Goal: Task Accomplishment & Management: Use online tool/utility

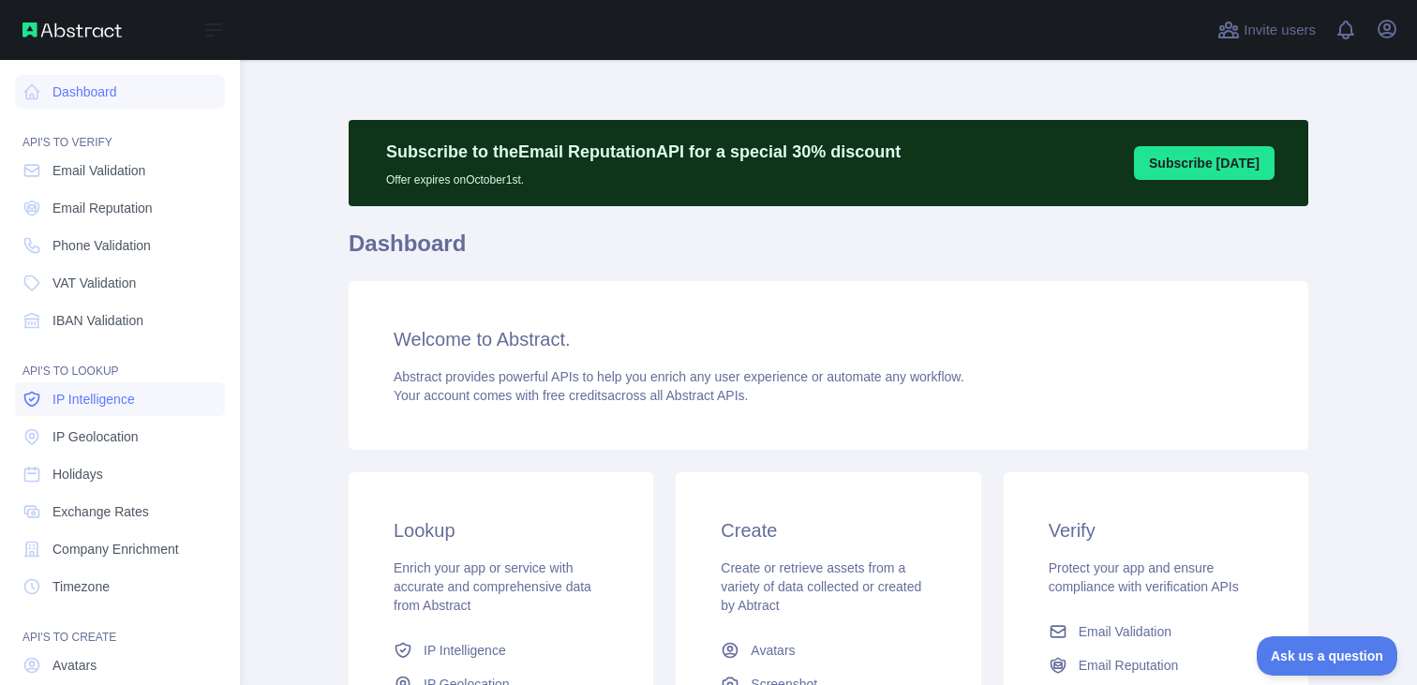
click at [139, 408] on link "IP Intelligence" at bounding box center [120, 399] width 210 height 34
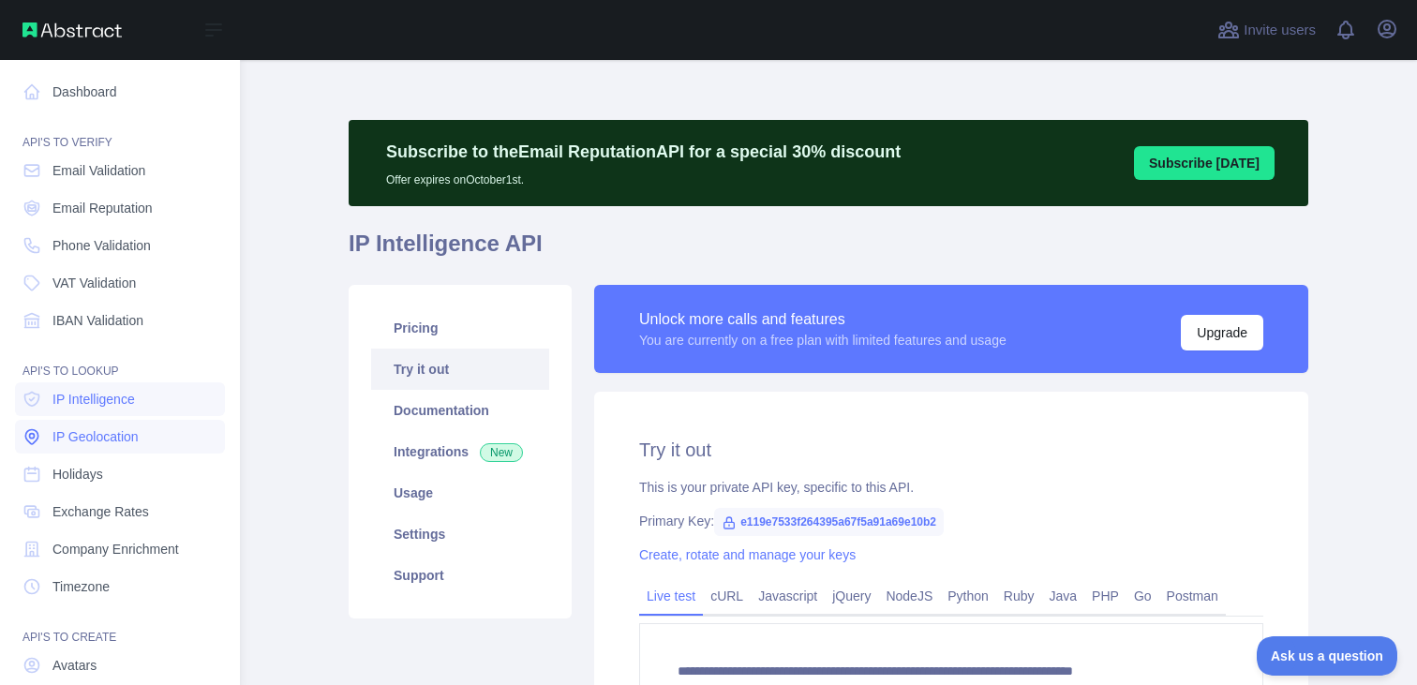
type textarea "**********"
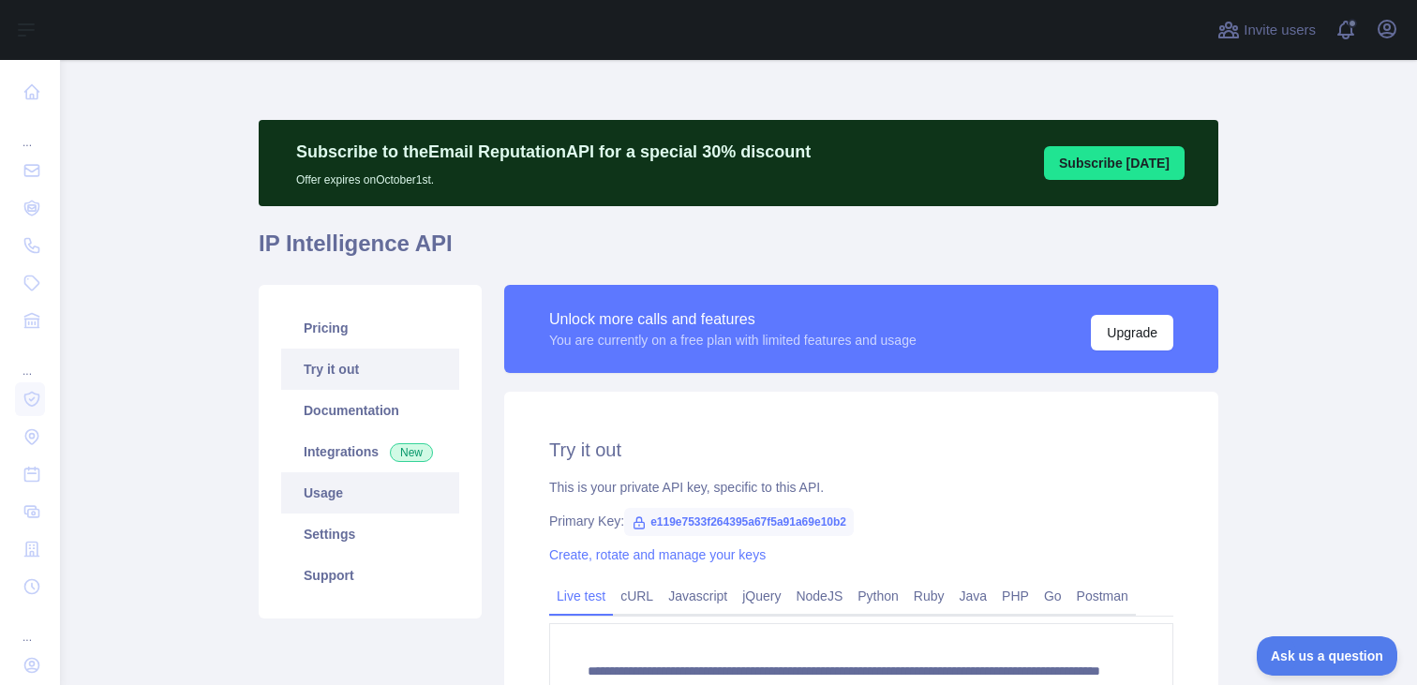
click at [365, 494] on link "Usage" at bounding box center [370, 492] width 178 height 41
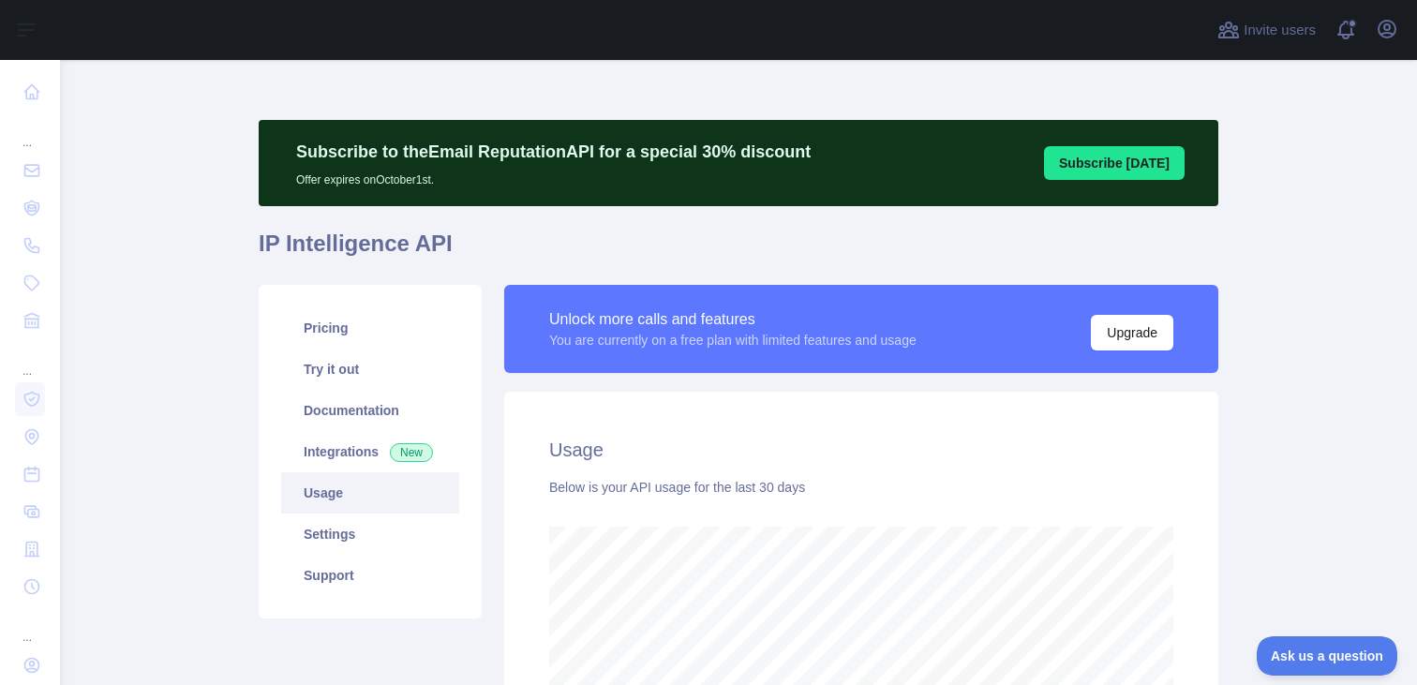
scroll to position [625, 1356]
click at [1370, 37] on span at bounding box center [1352, 30] width 37 height 60
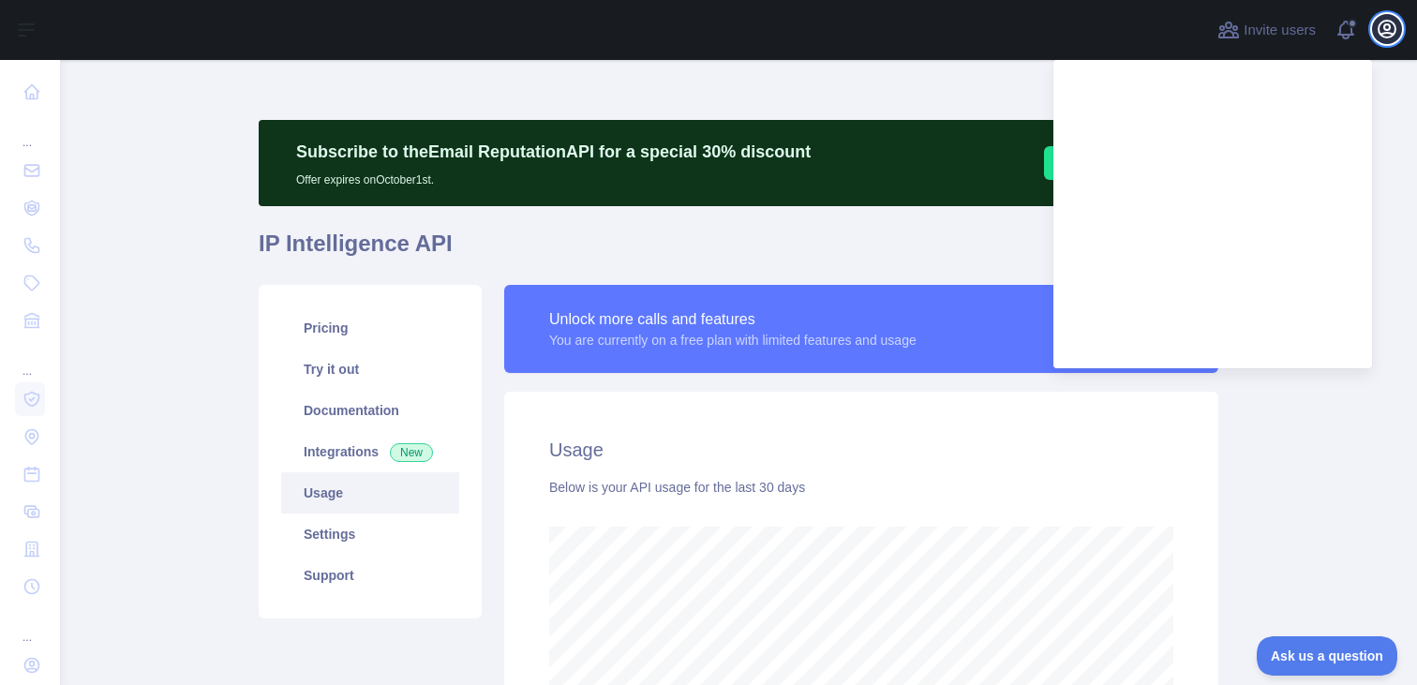
click at [1390, 34] on icon "button" at bounding box center [1387, 29] width 22 height 22
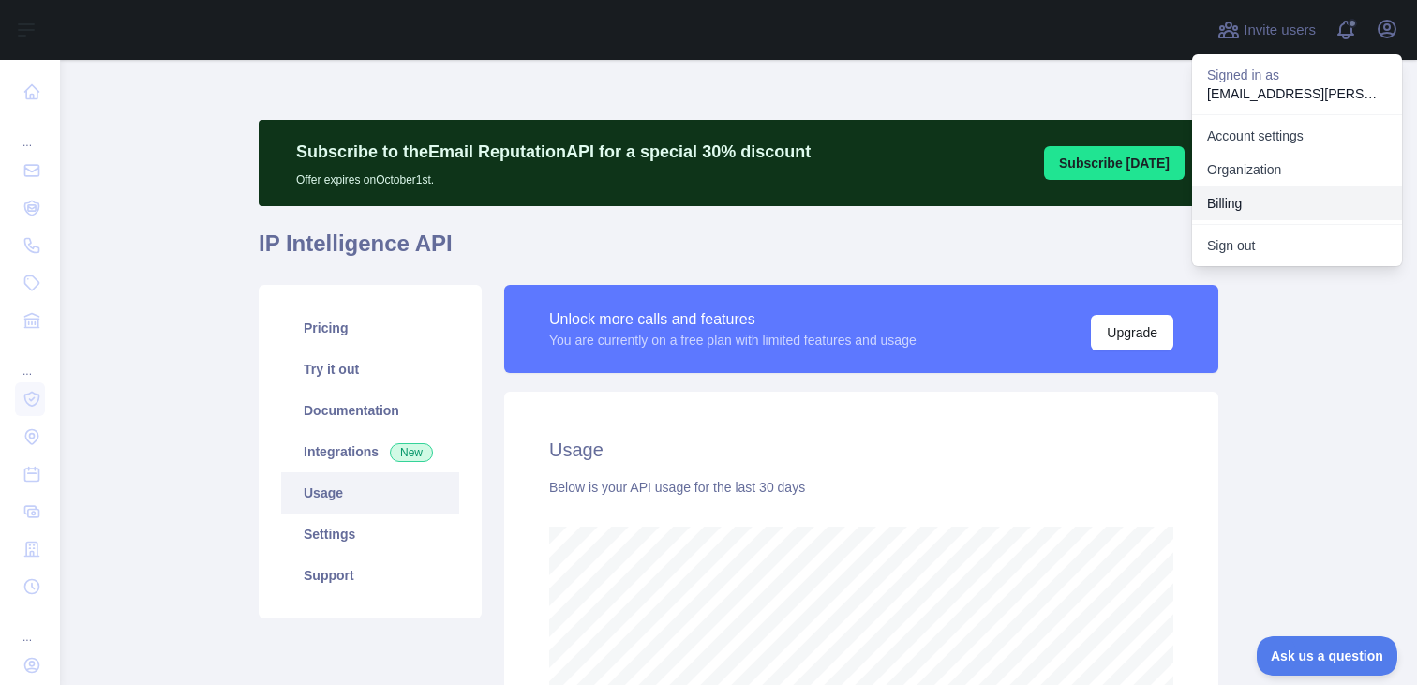
click at [1276, 200] on button "Billing" at bounding box center [1297, 203] width 210 height 34
